Goal: Find specific page/section: Find specific page/section

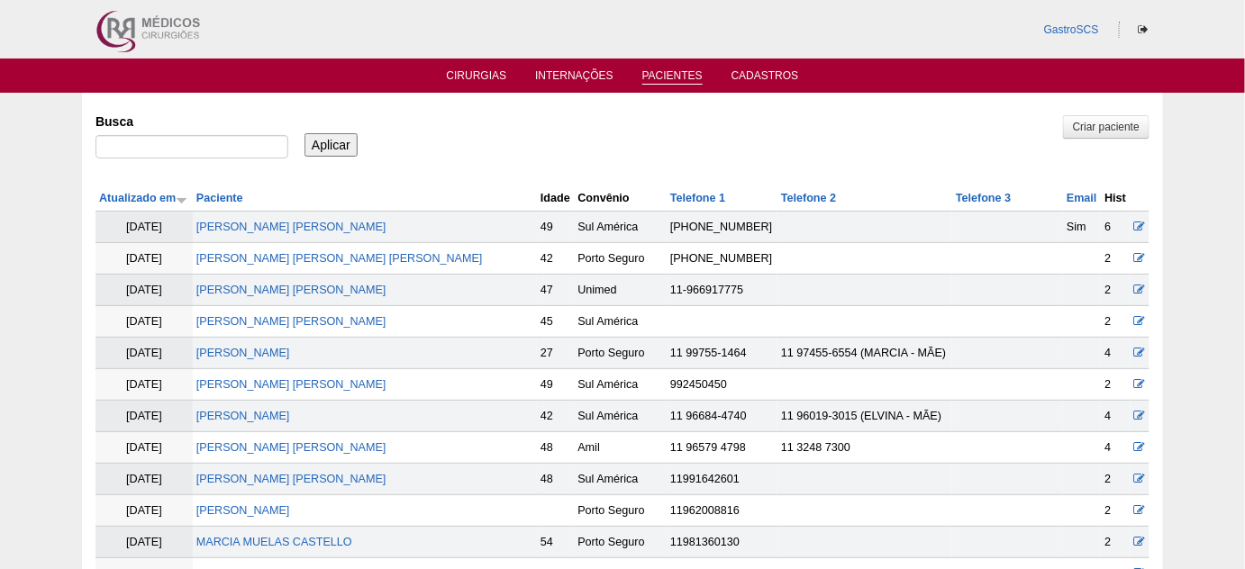
click at [191, 140] on input "Busca" at bounding box center [191, 146] width 193 height 23
type input "AFRA"
click at [304, 133] on input "Aplicar" at bounding box center [330, 144] width 53 height 23
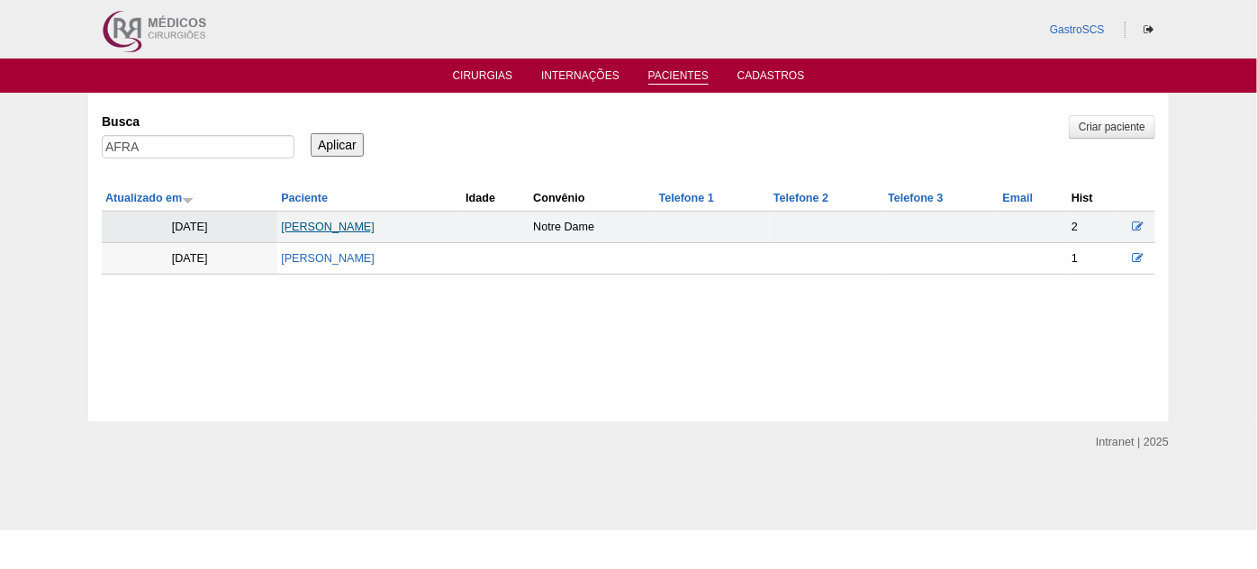
click at [361, 221] on link "Afra Marcelino Do Nascimento" at bounding box center [328, 227] width 94 height 13
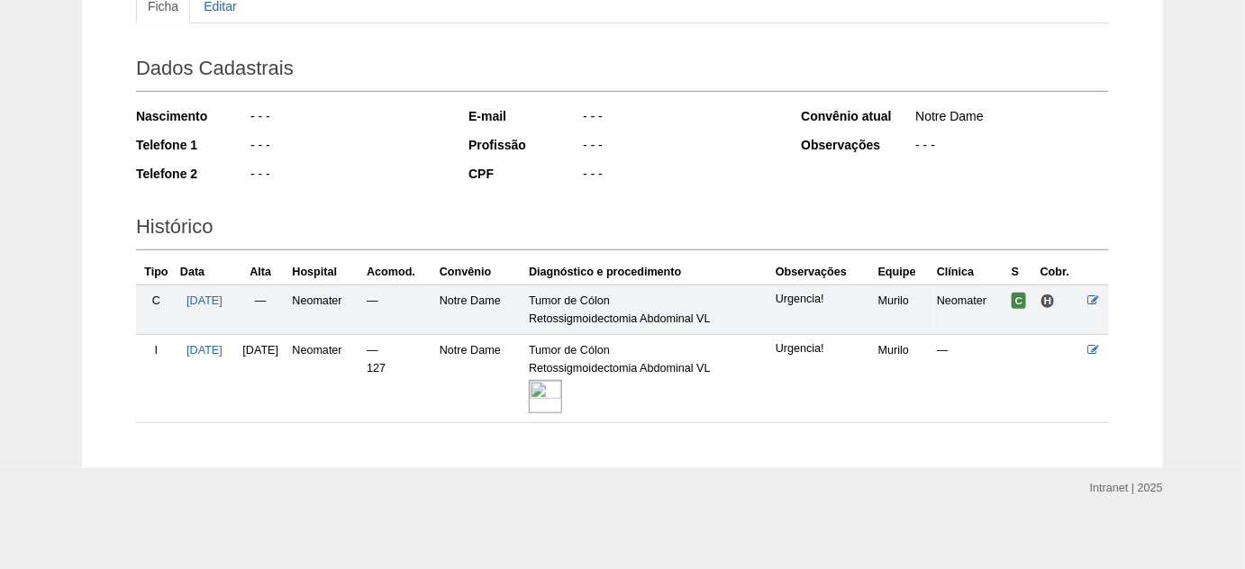
scroll to position [222, 0]
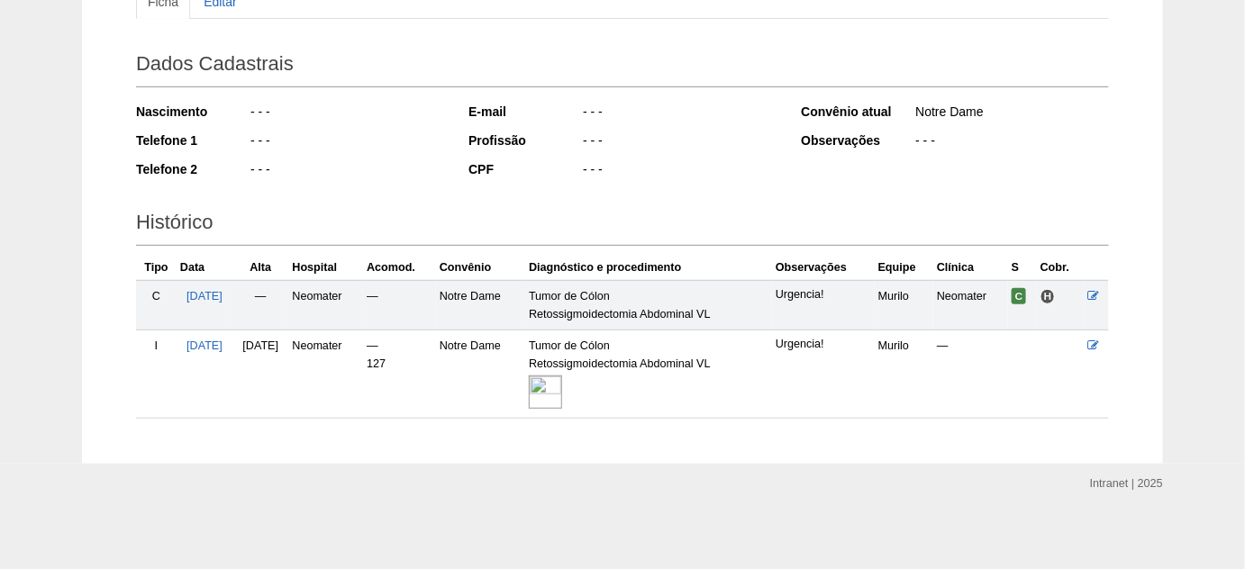
click at [562, 388] on img at bounding box center [545, 392] width 33 height 33
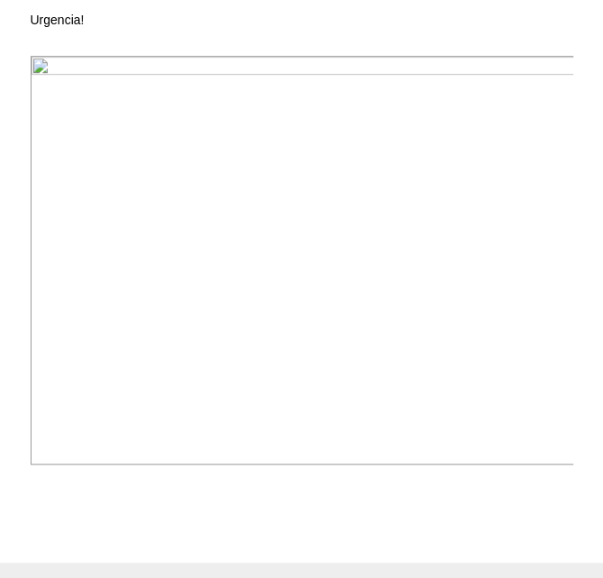
scroll to position [555, 0]
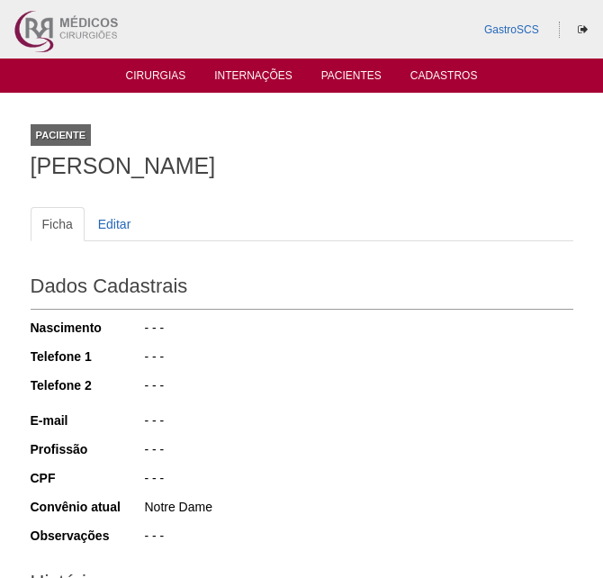
scroll to position [222, 0]
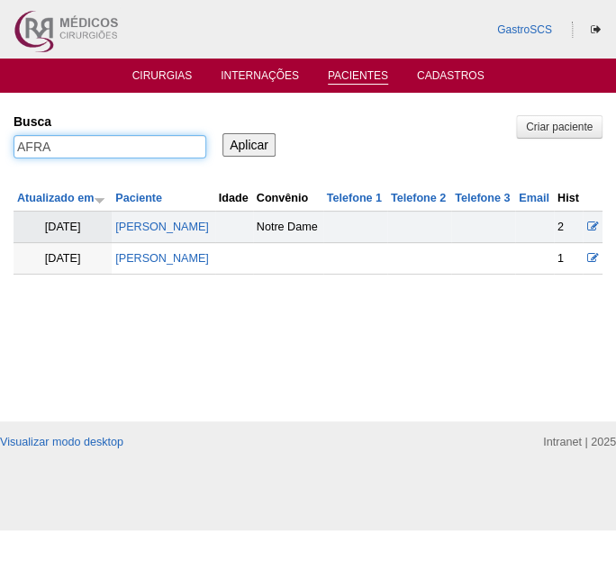
click at [7, 142] on div "Pacientes Criar paciente [GEOGRAPHIC_DATA] [GEOGRAPHIC_DATA] Aplicar Atualizado…" at bounding box center [308, 257] width 616 height 329
type input "[PERSON_NAME]"
click at [222, 133] on input "Aplicar" at bounding box center [248, 144] width 53 height 23
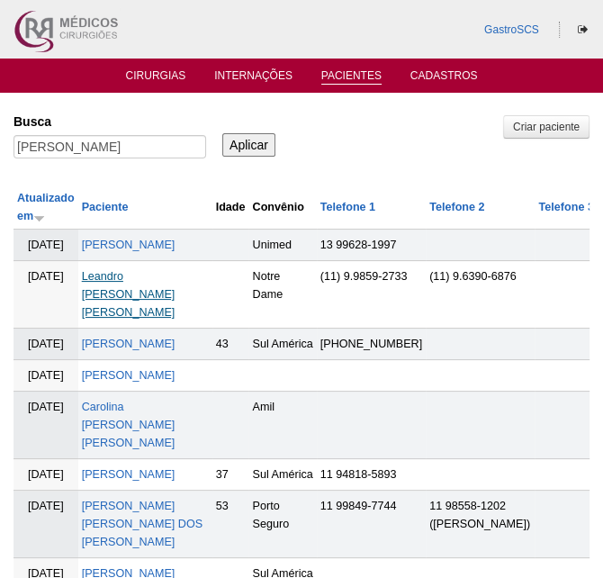
click at [130, 312] on link "Leandro Aparecido Ferreira Viana" at bounding box center [129, 294] width 94 height 49
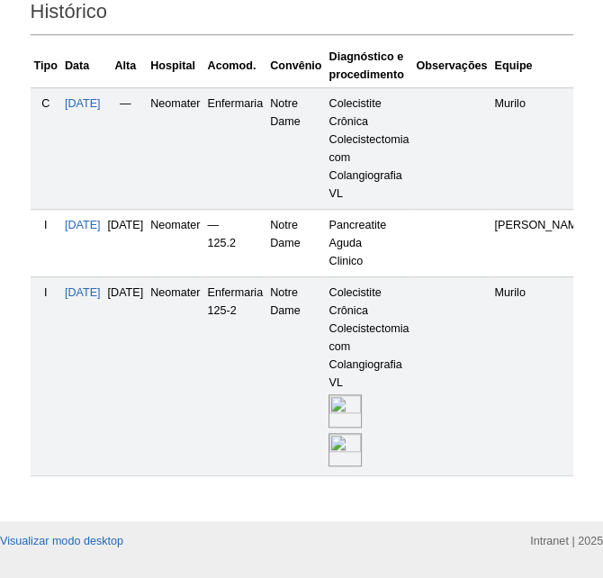
scroll to position [573, 0]
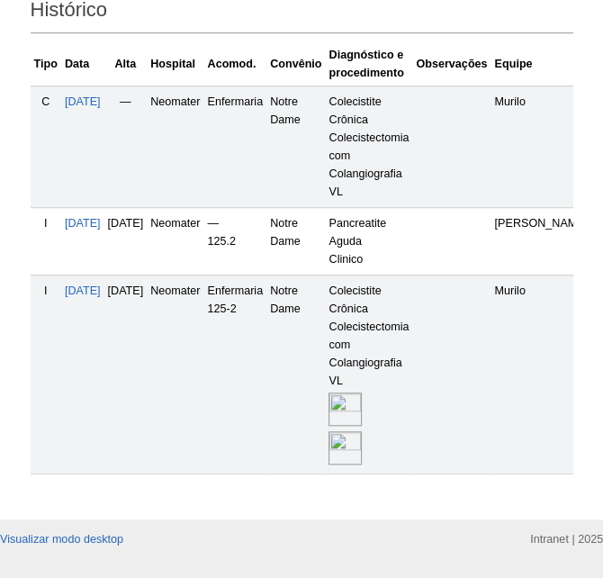
click at [362, 403] on img at bounding box center [345, 409] width 33 height 33
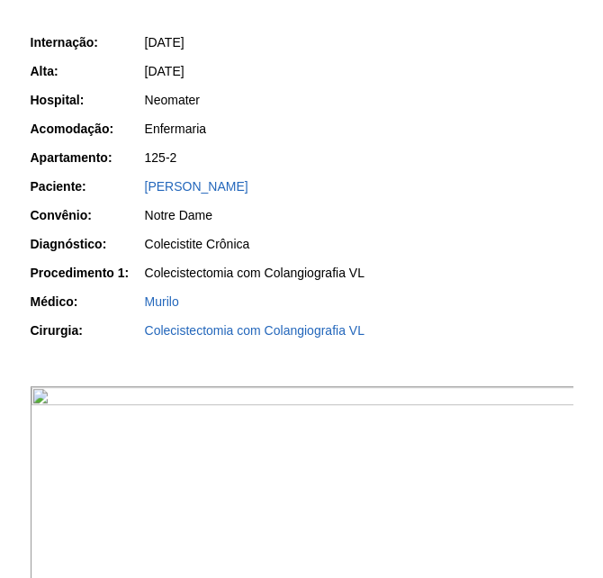
scroll to position [409, 0]
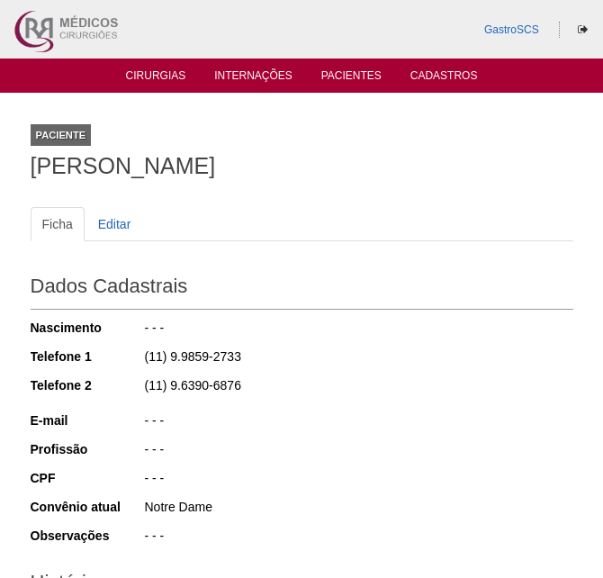
scroll to position [566, 0]
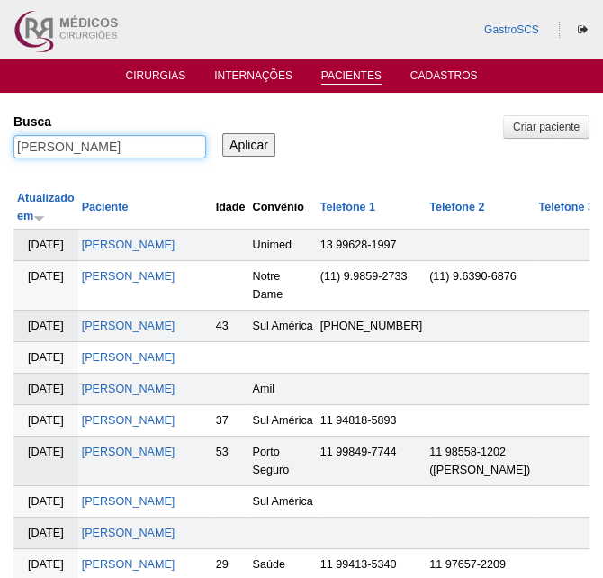
drag, startPoint x: 95, startPoint y: 143, endPoint x: 7, endPoint y: 148, distance: 88.4
type input "LAILA"
click at [222, 133] on input "Aplicar" at bounding box center [248, 144] width 53 height 23
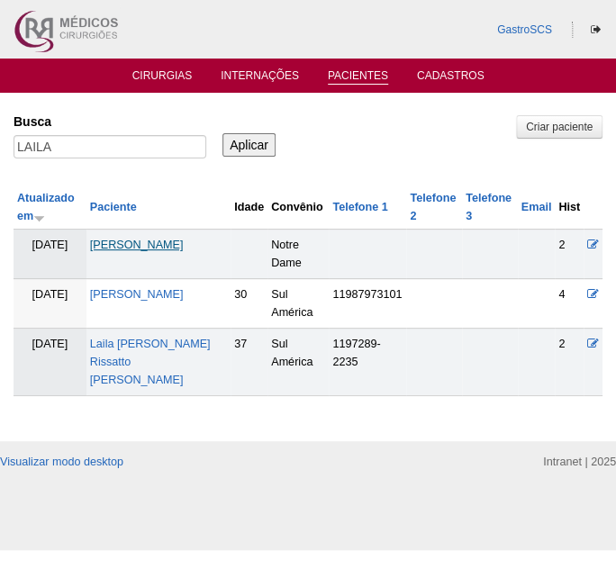
click at [184, 239] on link "[PERSON_NAME]" at bounding box center [137, 245] width 94 height 13
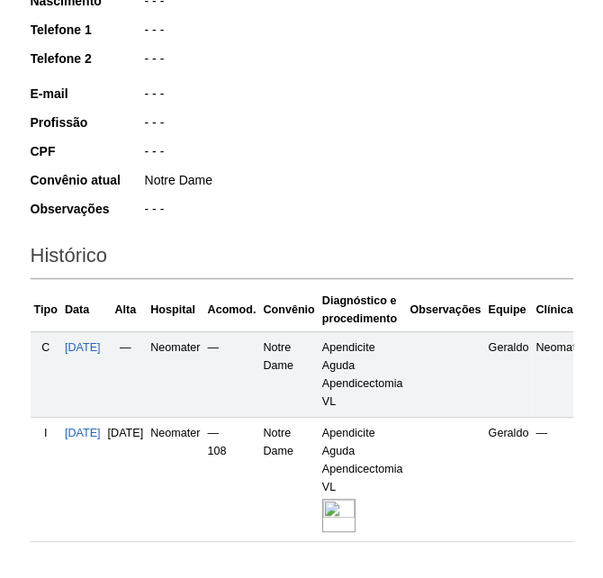
scroll to position [454, 0]
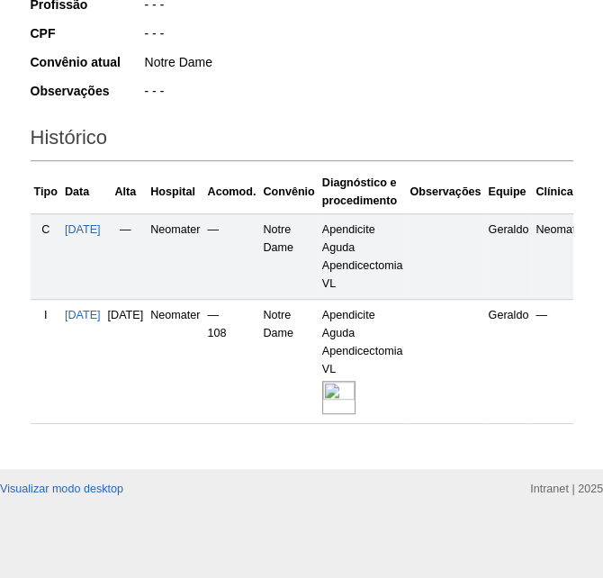
click at [356, 381] on img at bounding box center [338, 397] width 33 height 33
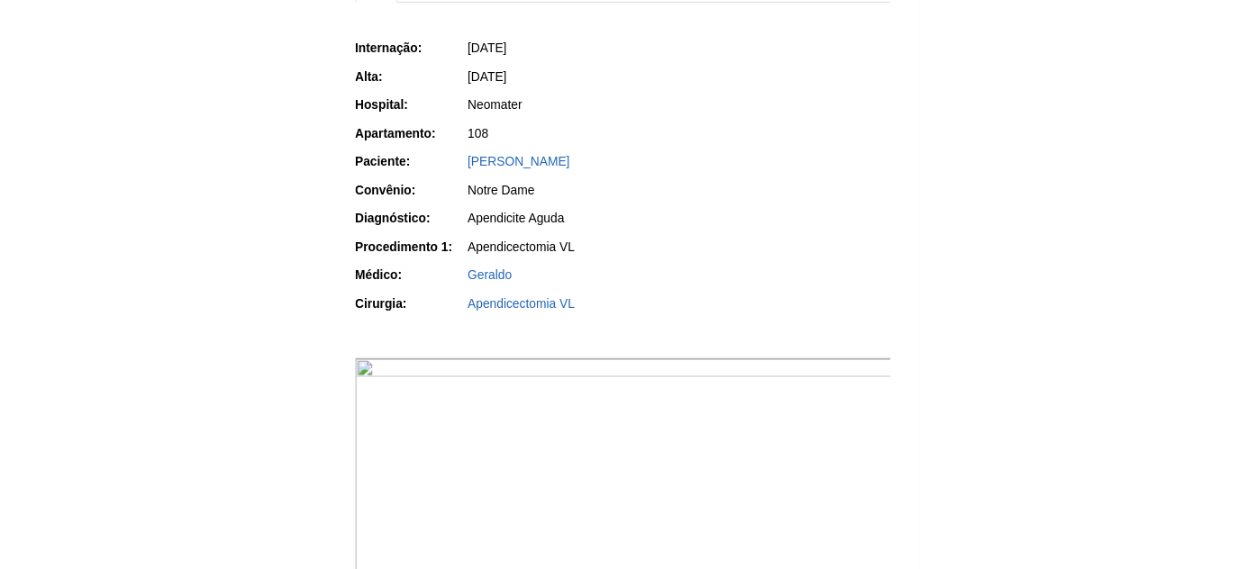
scroll to position [327, 0]
